Goal: Task Accomplishment & Management: Manage account settings

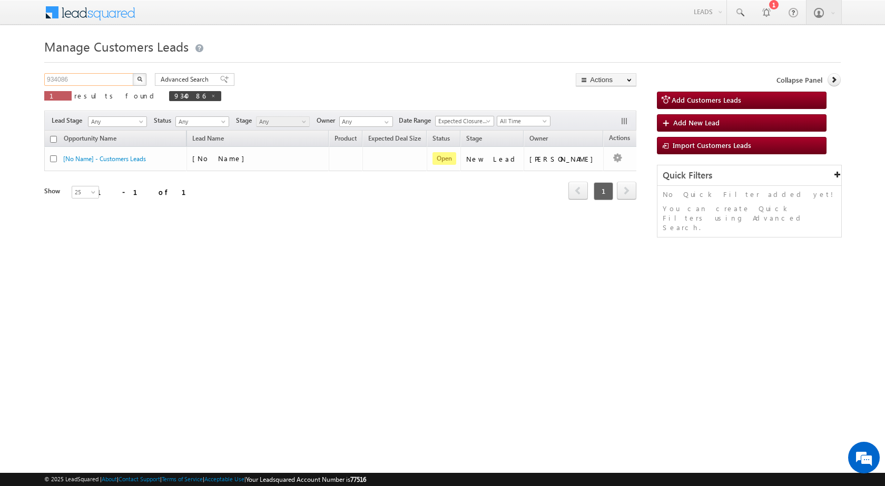
click at [65, 83] on input "934086" at bounding box center [89, 79] width 90 height 13
paste input "24847"
type input "924847"
click at [133, 73] on button "button" at bounding box center [140, 79] width 14 height 13
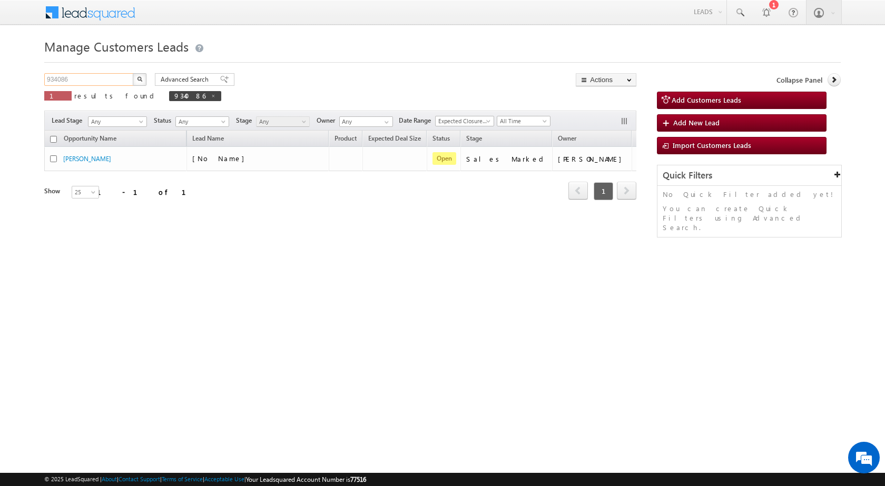
click at [52, 80] on input "934086" at bounding box center [89, 79] width 90 height 13
paste input "24847"
type input "924847"
click at [133, 73] on button "button" at bounding box center [140, 79] width 14 height 13
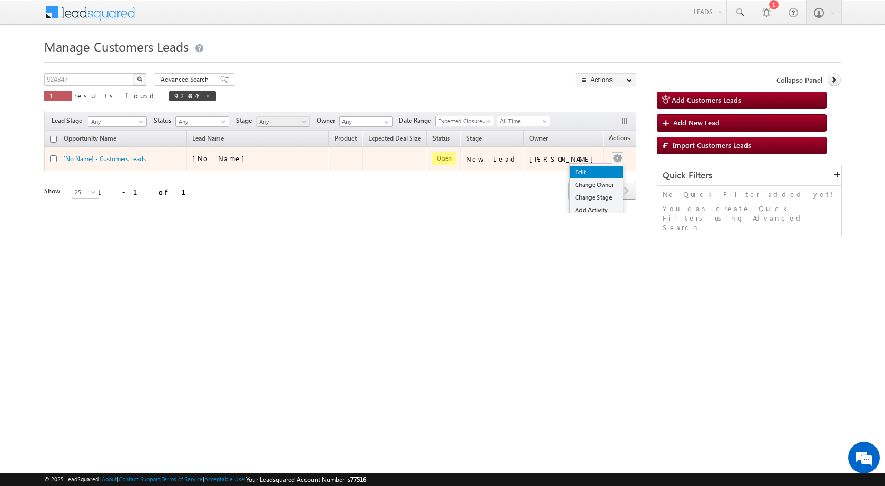
click at [590, 176] on link "Edit" at bounding box center [596, 172] width 53 height 13
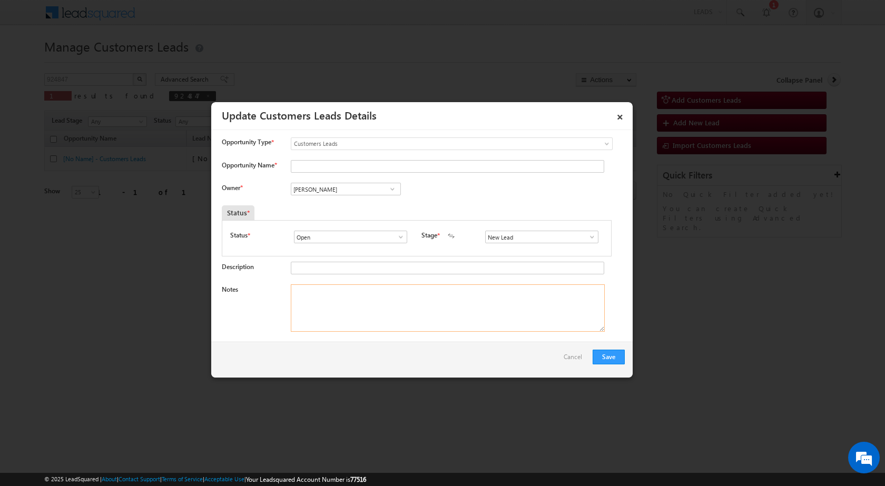
click at [410, 312] on textarea "Notes" at bounding box center [448, 307] width 314 height 47
paste textarea "924847 / SURENDER / 9466344263 / CONSTRUCTION / OWNER HIMSELF / PANIPAT TO 1321…"
type textarea "924847 / SURENDER / 9466344263 / CONSTRUCTION / OWNER HIMSELF / PANIPAT TO 1321…"
click at [590, 237] on span at bounding box center [592, 237] width 11 height 8
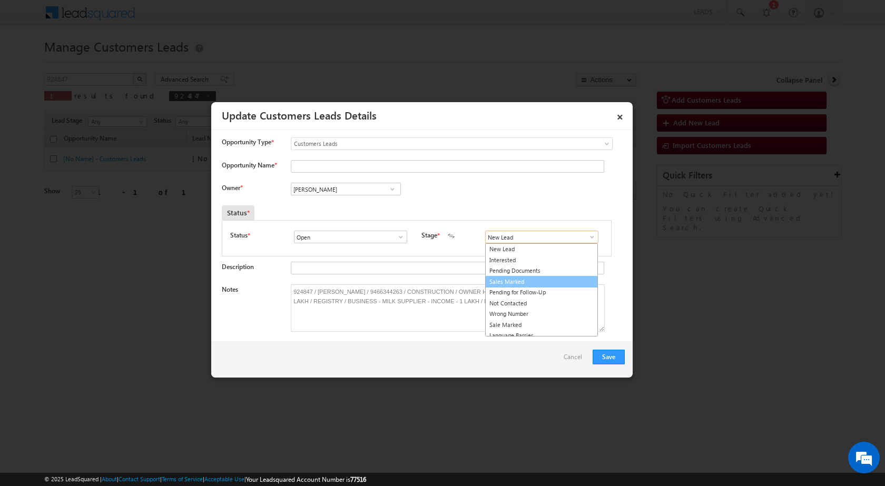
click at [530, 277] on link "Sales Marked" at bounding box center [541, 282] width 113 height 12
type input "Sales Marked"
click at [337, 290] on textarea "924847 / SURENDER / 9466344263 / CONSTRUCTION / OWNER HIMSELF / PANIPAT TO 1321…" at bounding box center [448, 307] width 314 height 47
click at [326, 168] on input "Opportunity Name *" at bounding box center [447, 166] width 313 height 13
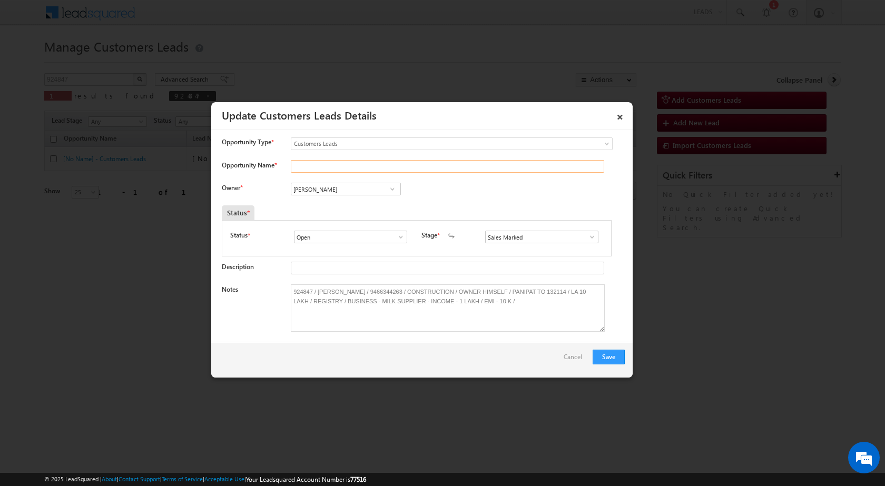
paste input "SURENDER"
type input "SURENDER"
click at [356, 190] on input "[PERSON_NAME]" at bounding box center [346, 189] width 110 height 13
paste input "rajbir.singh1@sgrlimited.in"
click at [353, 206] on span "rajbir.singh1@sgrlimited.in" at bounding box center [342, 210] width 95 height 8
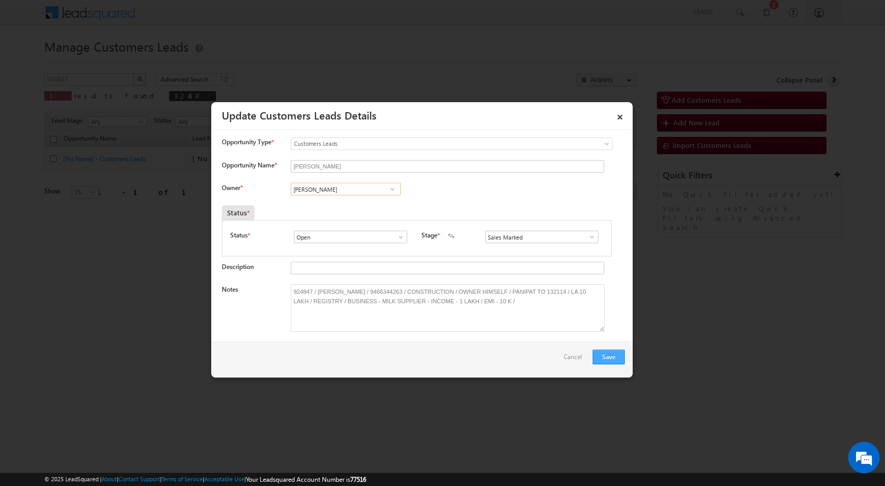
type input "Rajbir Singh"
click at [602, 360] on button "Save" at bounding box center [608, 357] width 32 height 15
